Goal: Information Seeking & Learning: Check status

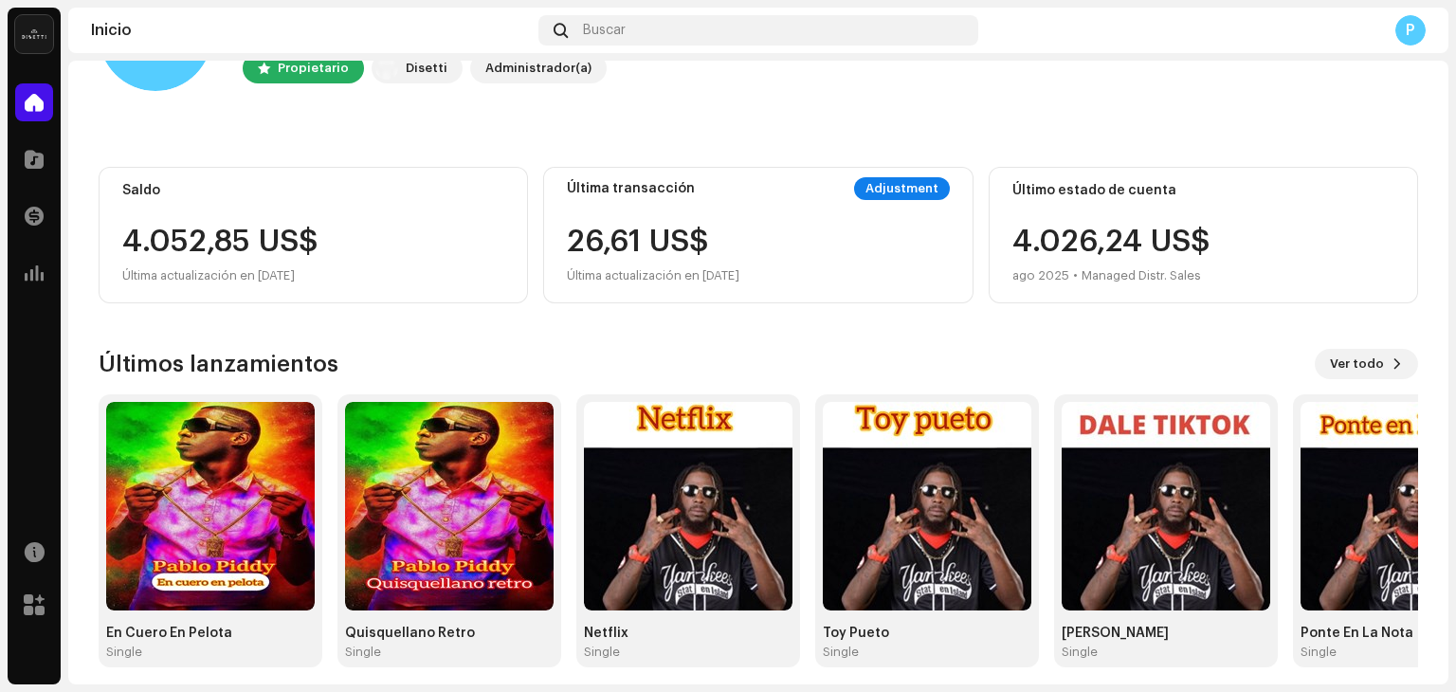
scroll to position [127, 0]
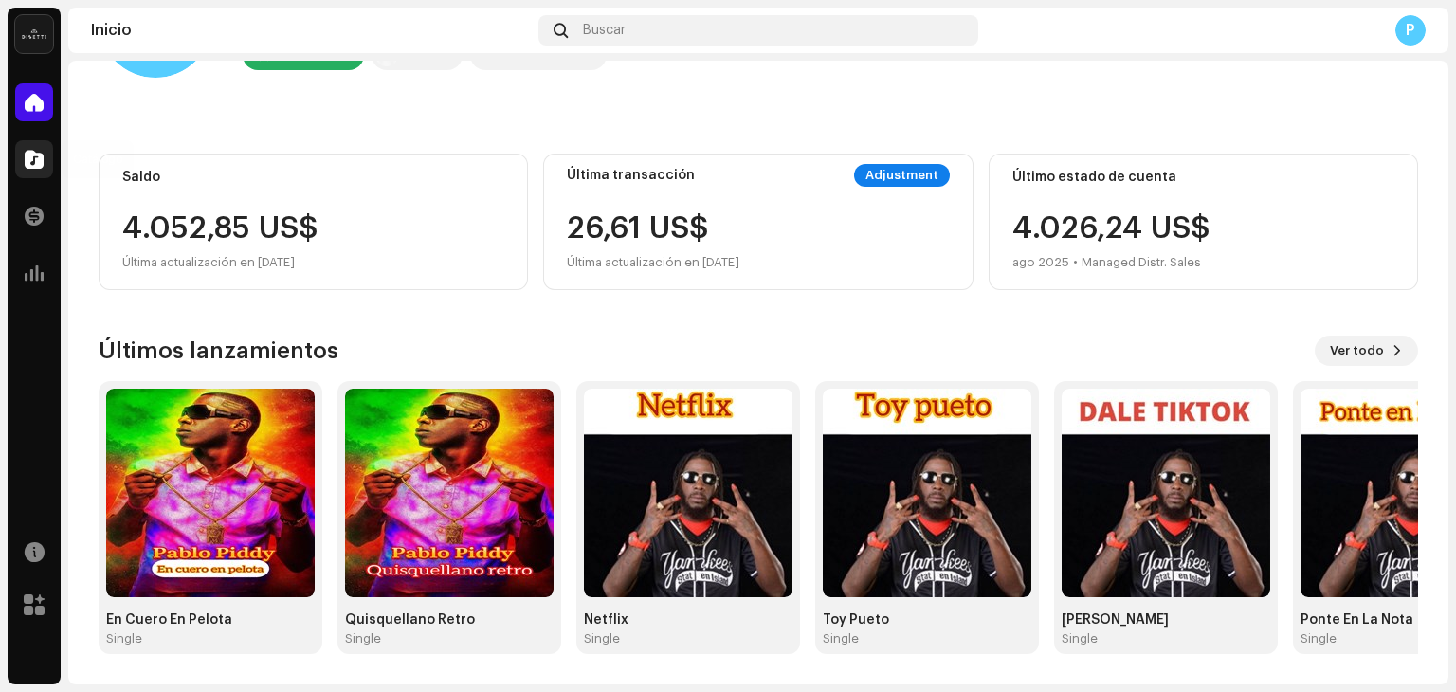
click at [17, 165] on div at bounding box center [34, 159] width 38 height 38
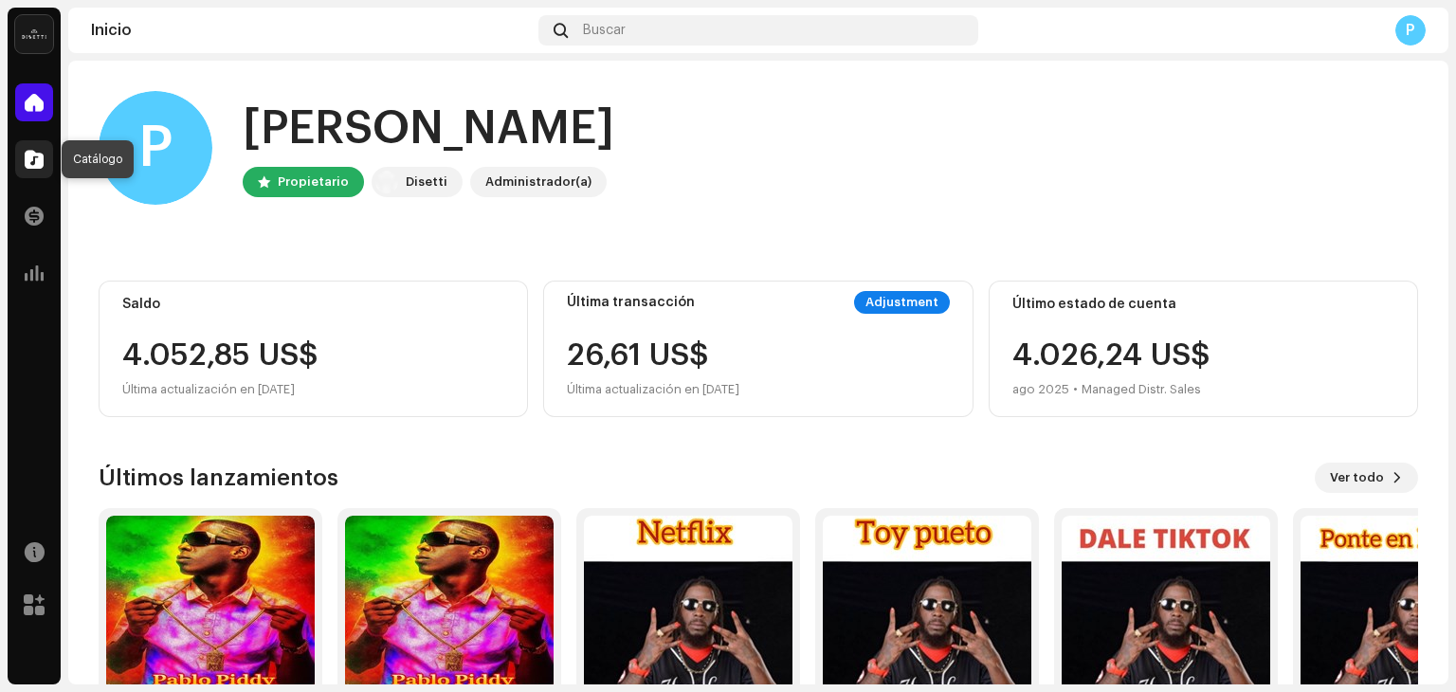
click at [36, 156] on span at bounding box center [34, 159] width 19 height 15
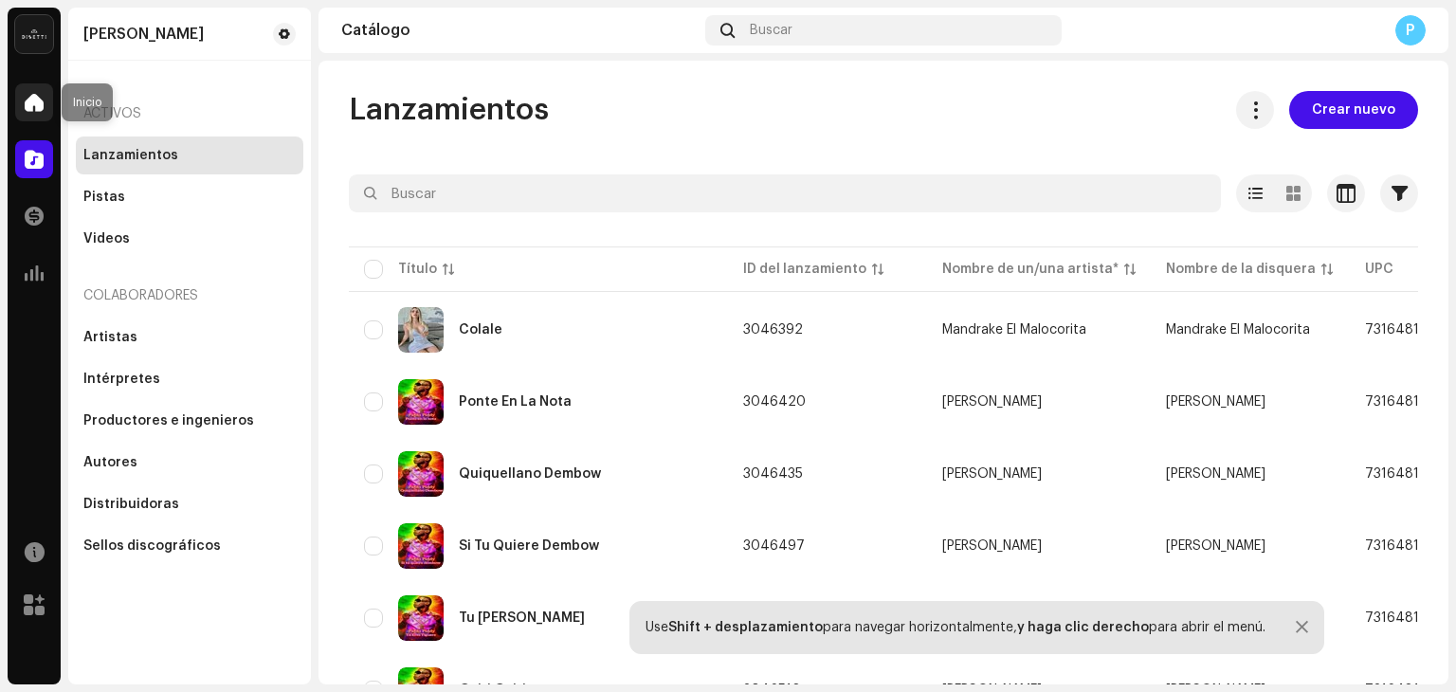
click at [37, 108] on span at bounding box center [34, 102] width 19 height 15
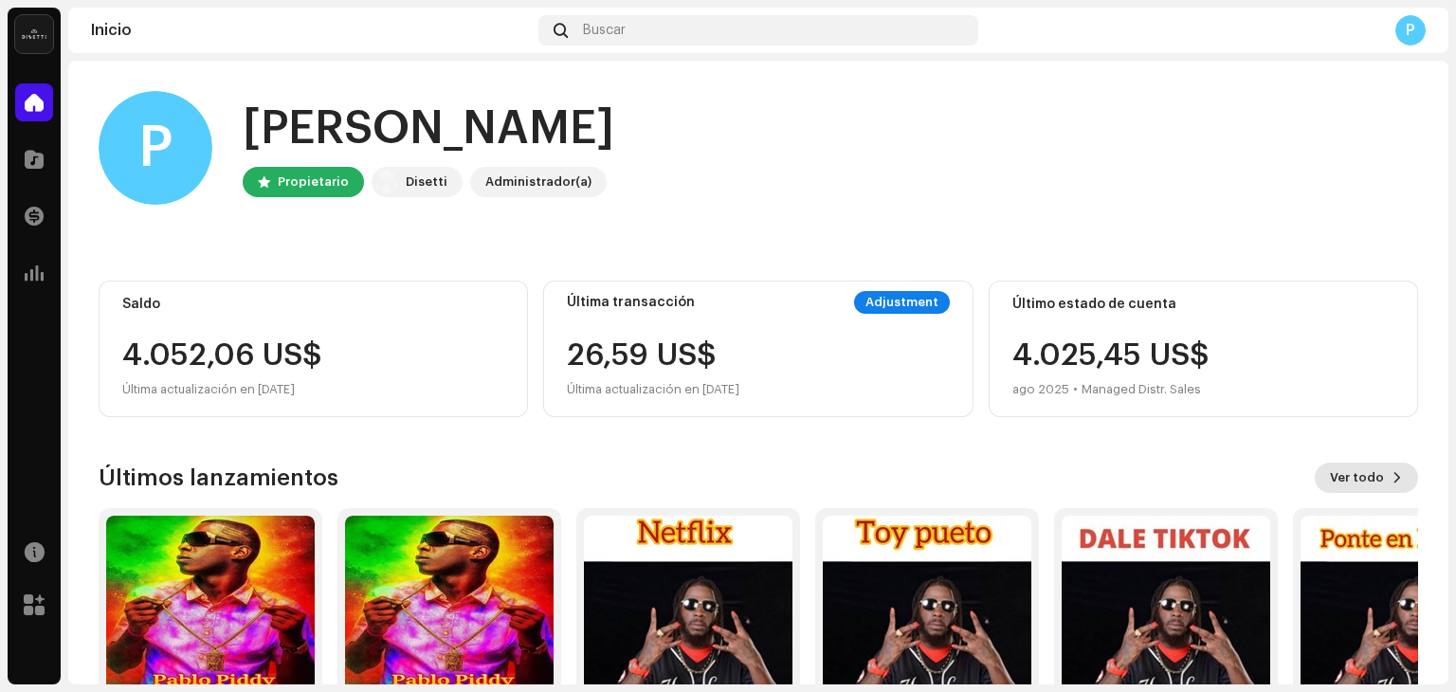
click at [1351, 477] on span "Ver todo" at bounding box center [1357, 478] width 54 height 38
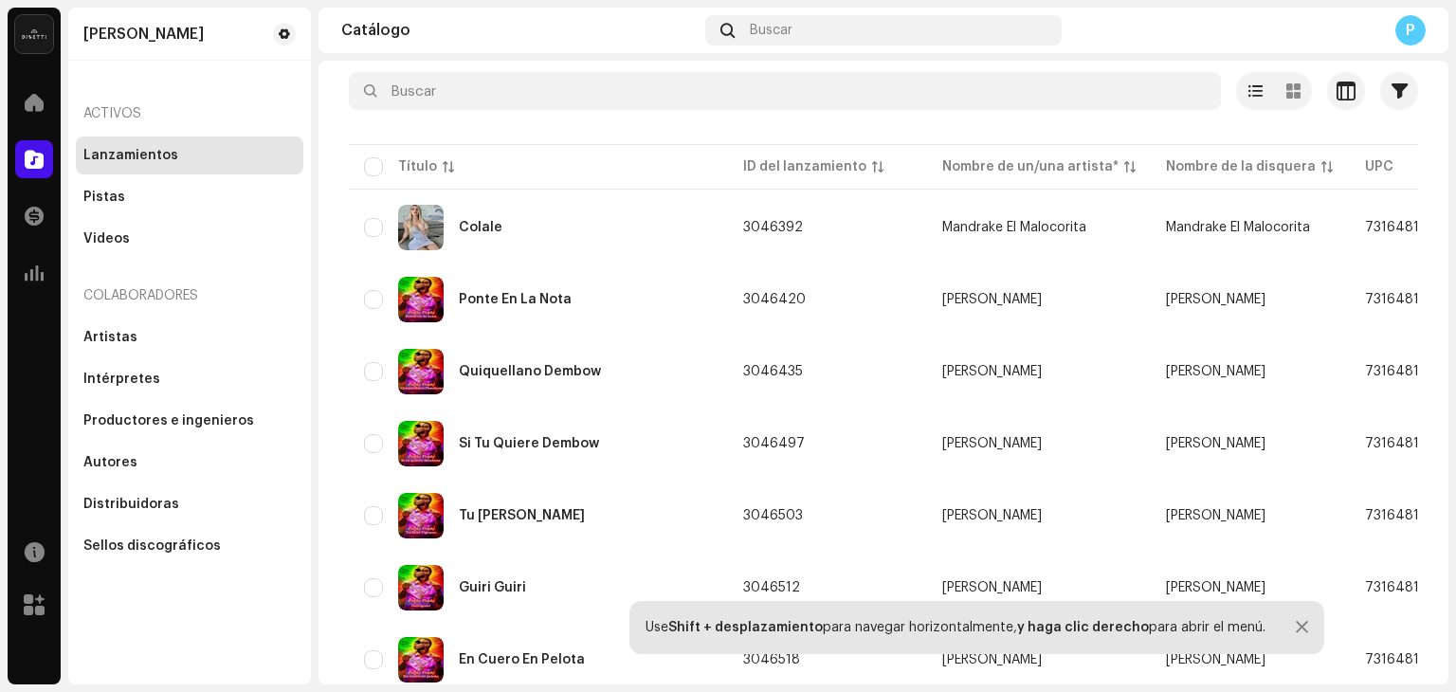
scroll to position [99, 0]
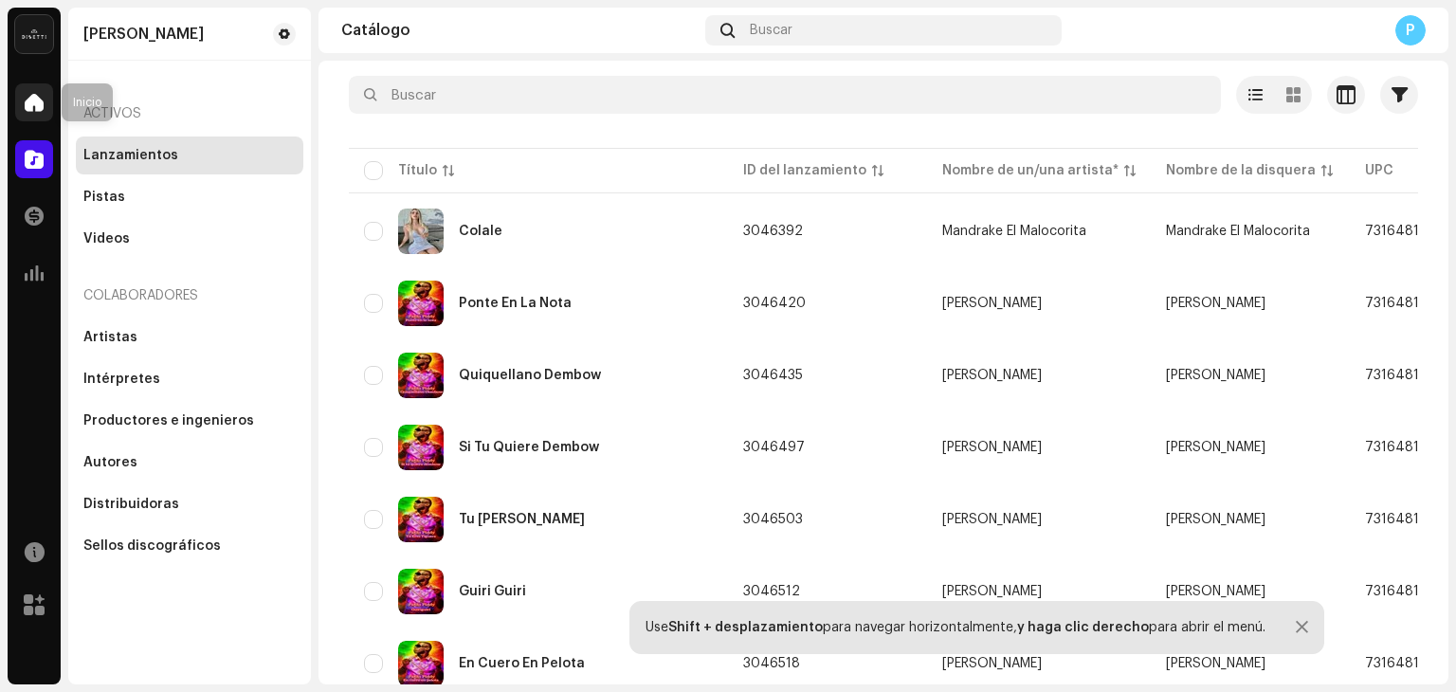
click at [42, 89] on div at bounding box center [34, 102] width 38 height 38
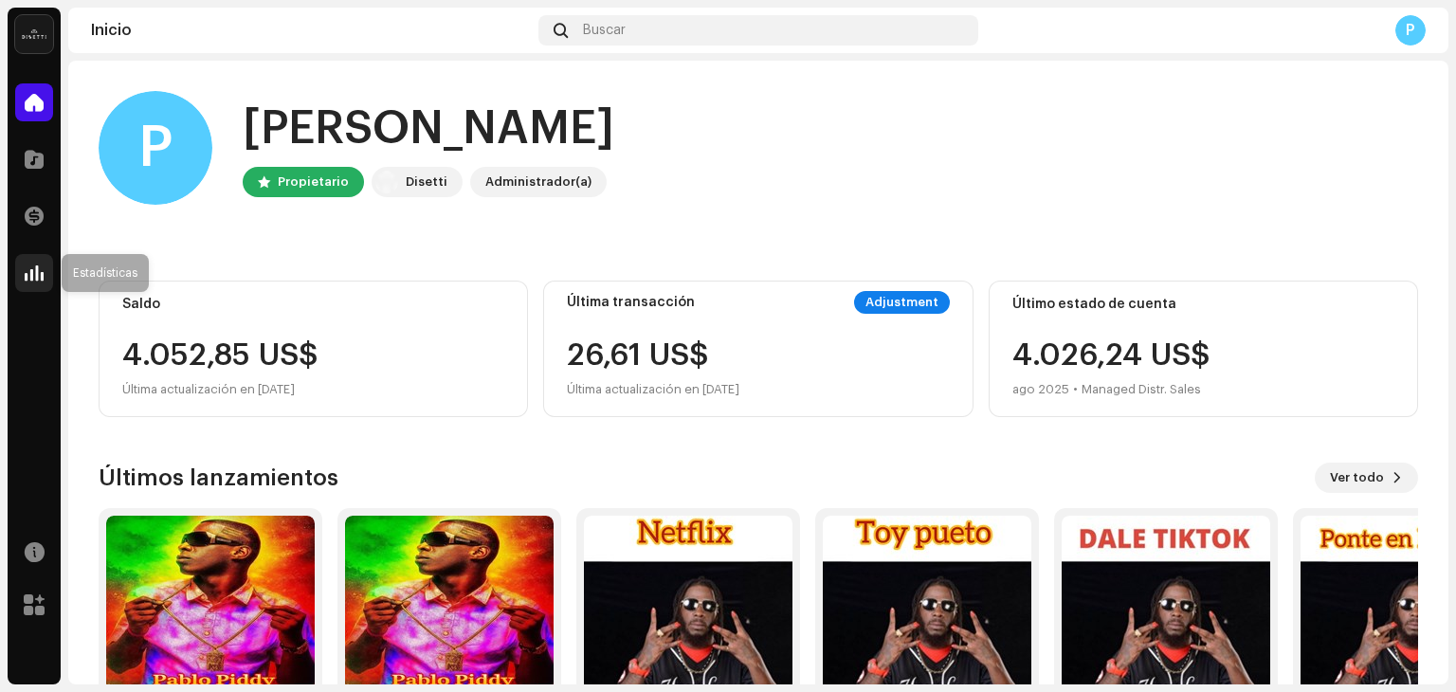
click at [45, 278] on div at bounding box center [34, 273] width 38 height 38
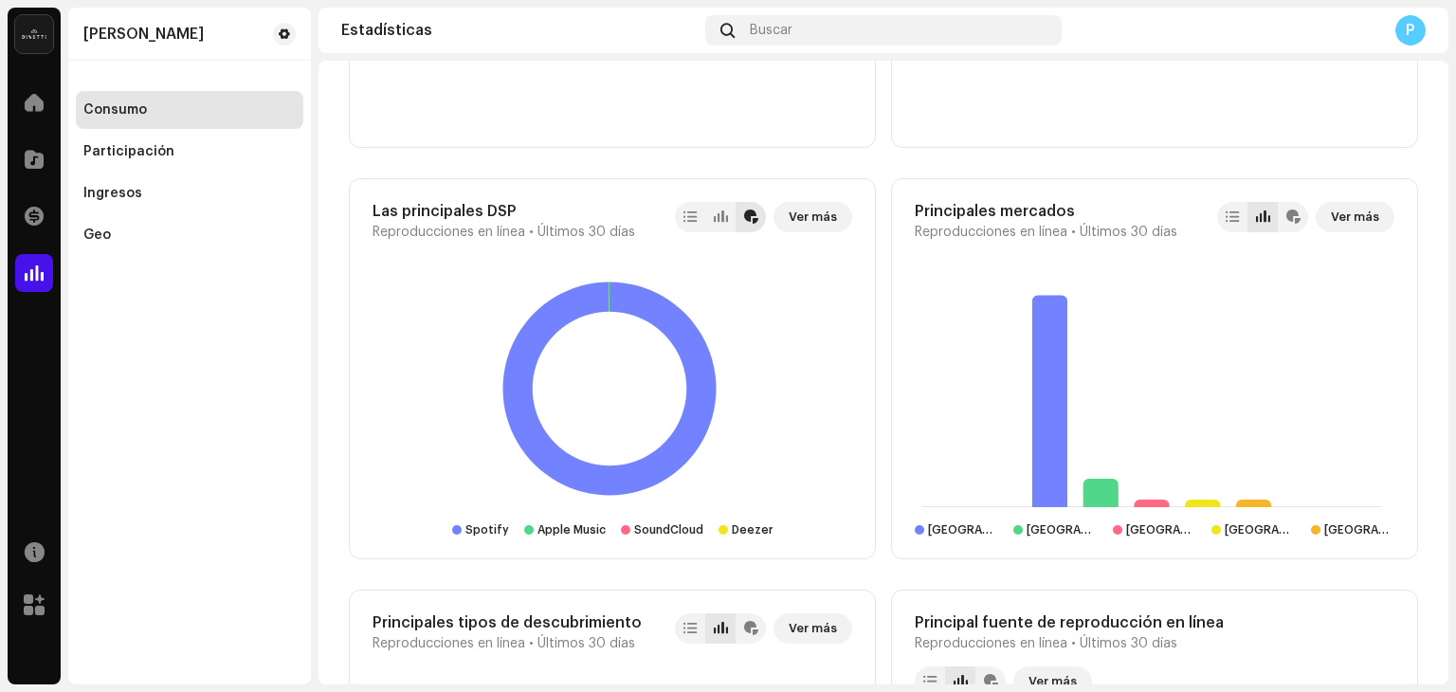
scroll to position [1430, 0]
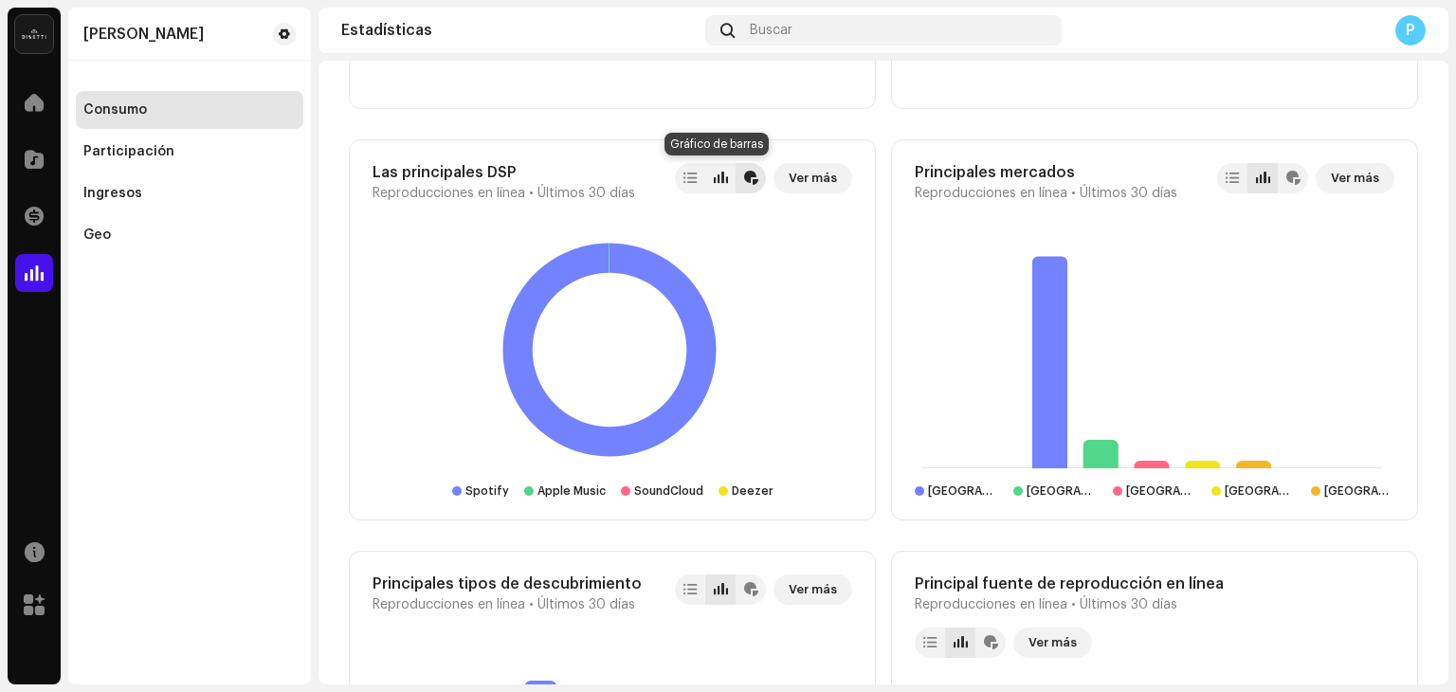
click at [712, 186] on div at bounding box center [720, 178] width 30 height 30
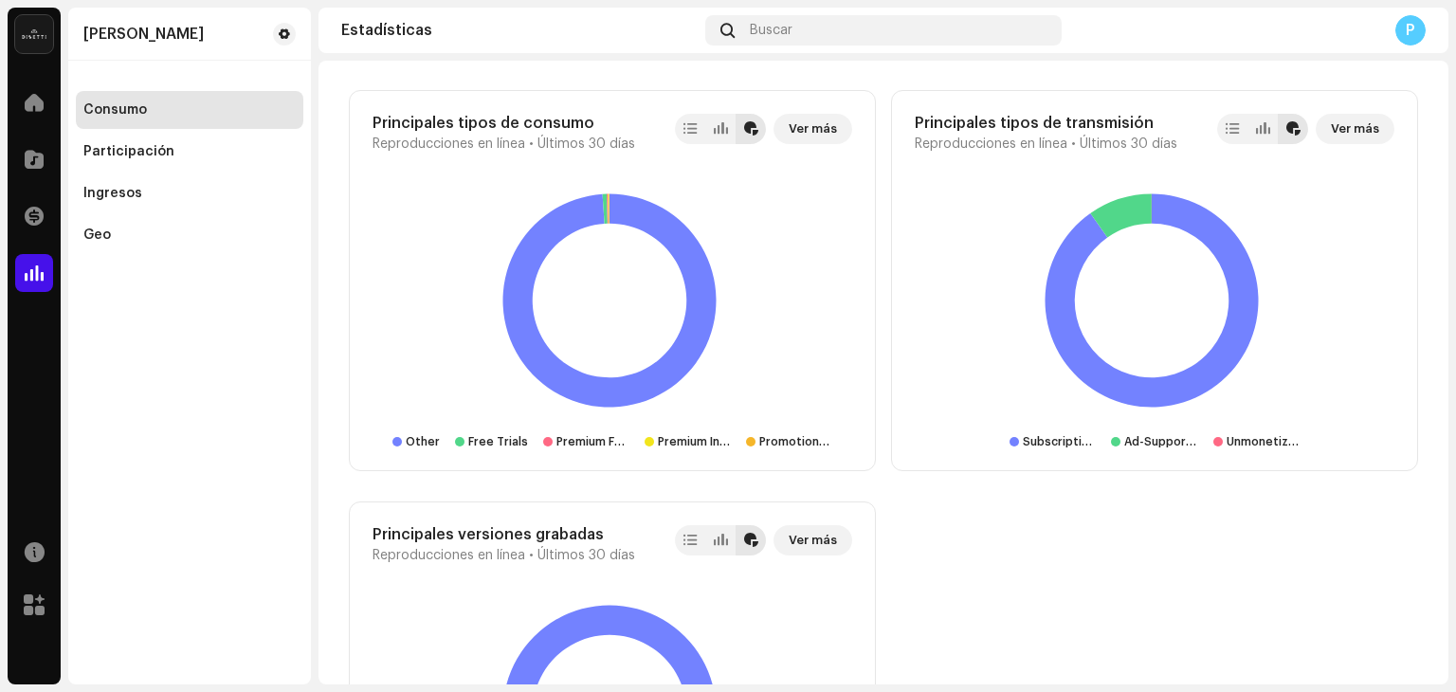
scroll to position [2259, 0]
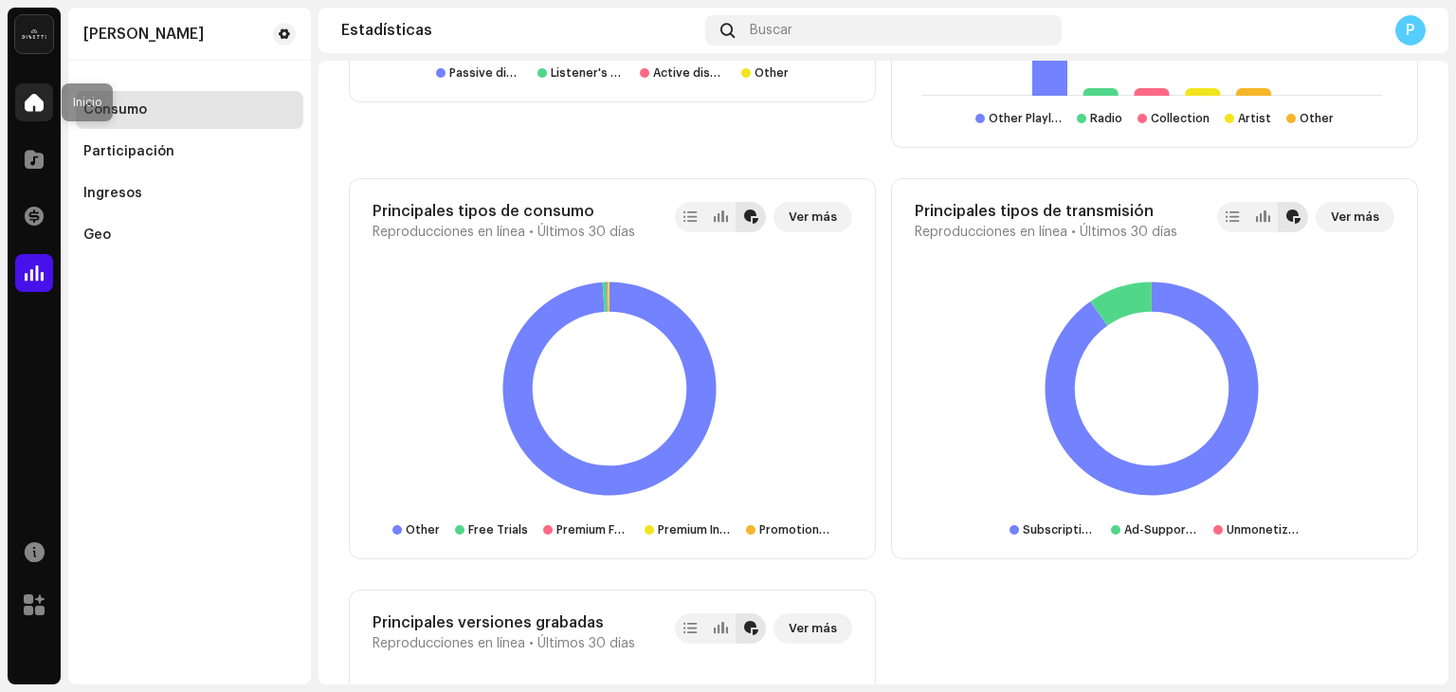
click at [16, 112] on div at bounding box center [34, 102] width 38 height 38
